Goal: Information Seeking & Learning: Learn about a topic

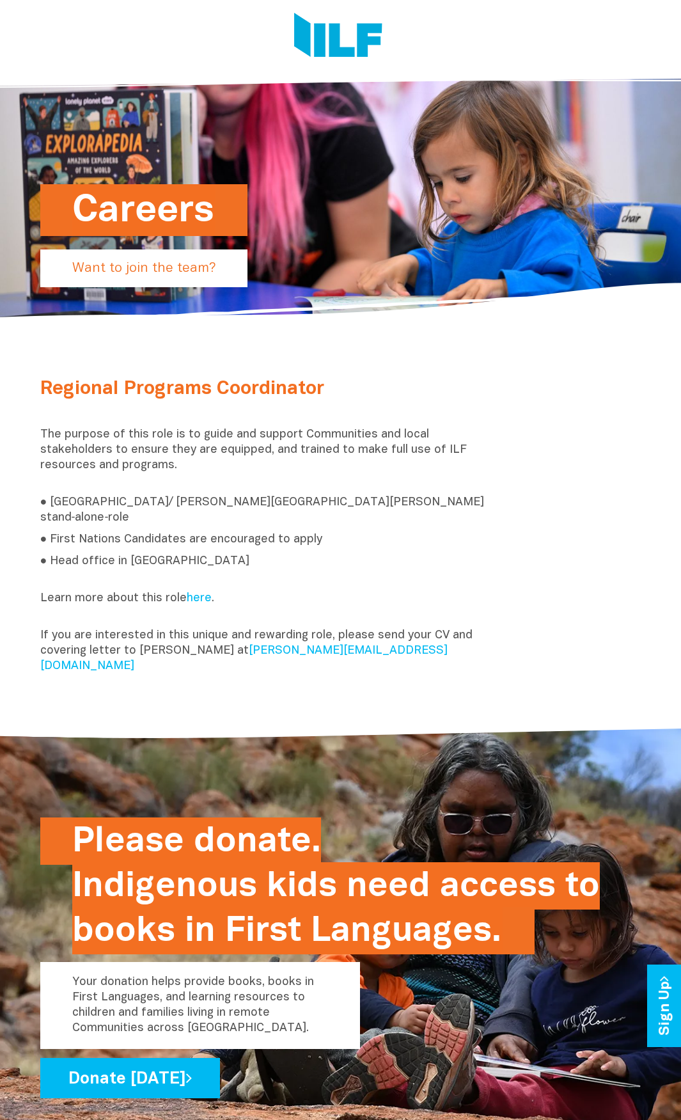
click at [212, 213] on h1 "Careers" at bounding box center [143, 210] width 143 height 52
click at [170, 264] on p "Want to join the team?" at bounding box center [143, 269] width 207 height 38
click at [241, 467] on p "The purpose of this role is to guide and support Communities and local stakehol…" at bounding box center [263, 457] width 447 height 61
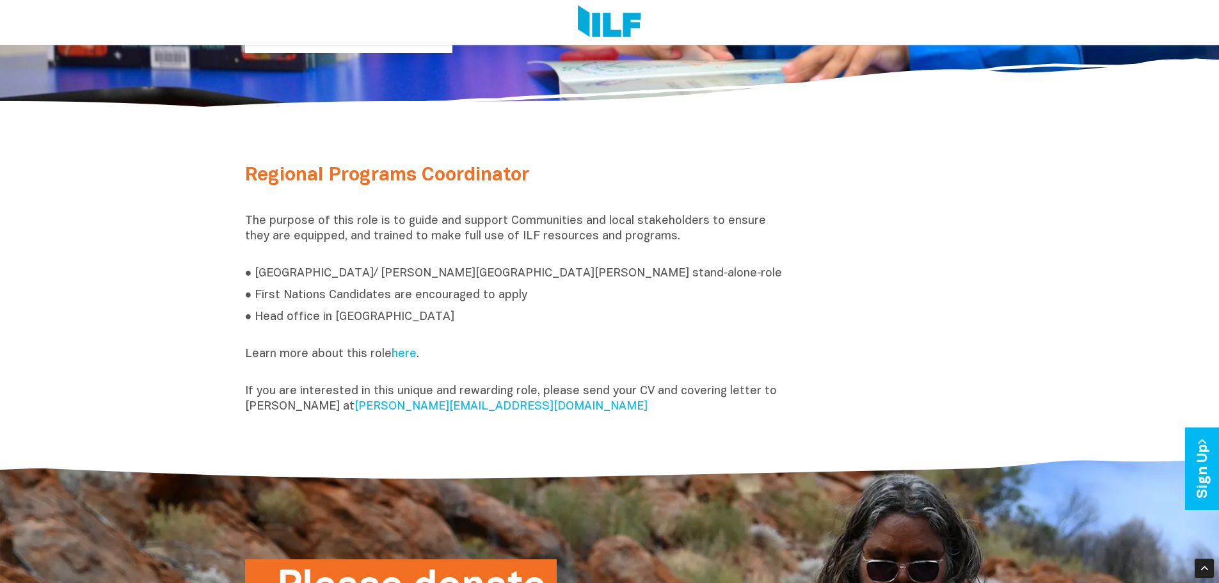
scroll to position [448, 0]
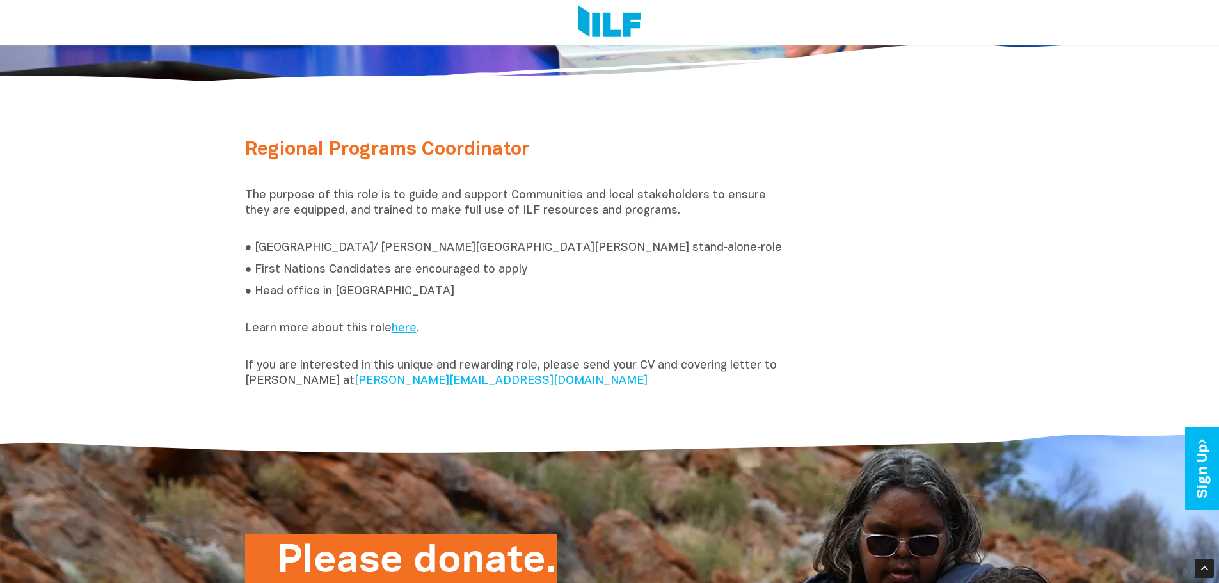
click at [394, 329] on link "here" at bounding box center [404, 328] width 25 height 11
